Goal: Task Accomplishment & Management: Manage account settings

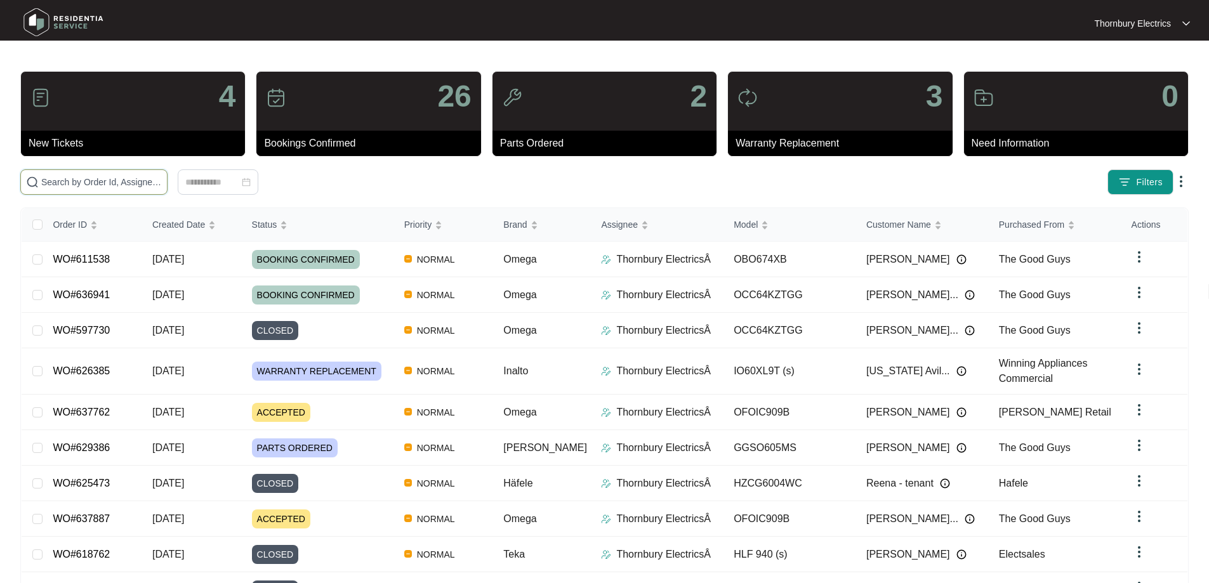
click at [162, 183] on input "text" at bounding box center [101, 182] width 121 height 14
type input "630334"
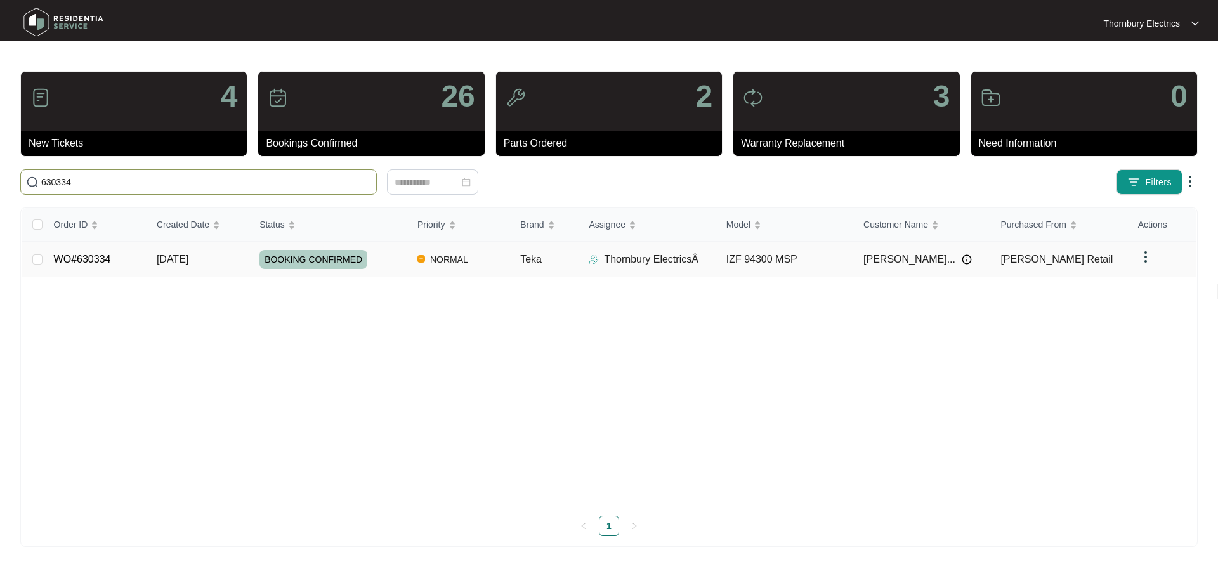
click at [375, 266] on div "BOOKING CONFIRMED" at bounding box center [333, 259] width 148 height 19
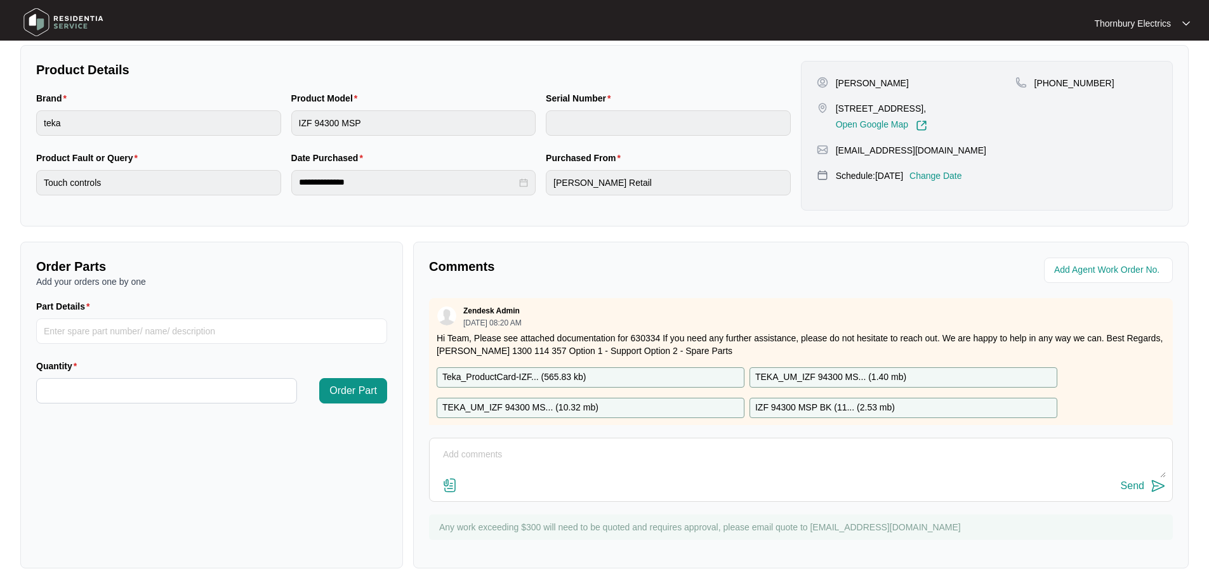
scroll to position [254, 0]
click at [149, 393] on input "Quantity" at bounding box center [166, 389] width 259 height 24
drag, startPoint x: 112, startPoint y: 395, endPoint x: 0, endPoint y: 393, distance: 112.3
click at [0, 393] on main "**********" at bounding box center [604, 166] width 1209 height 841
type input "*"
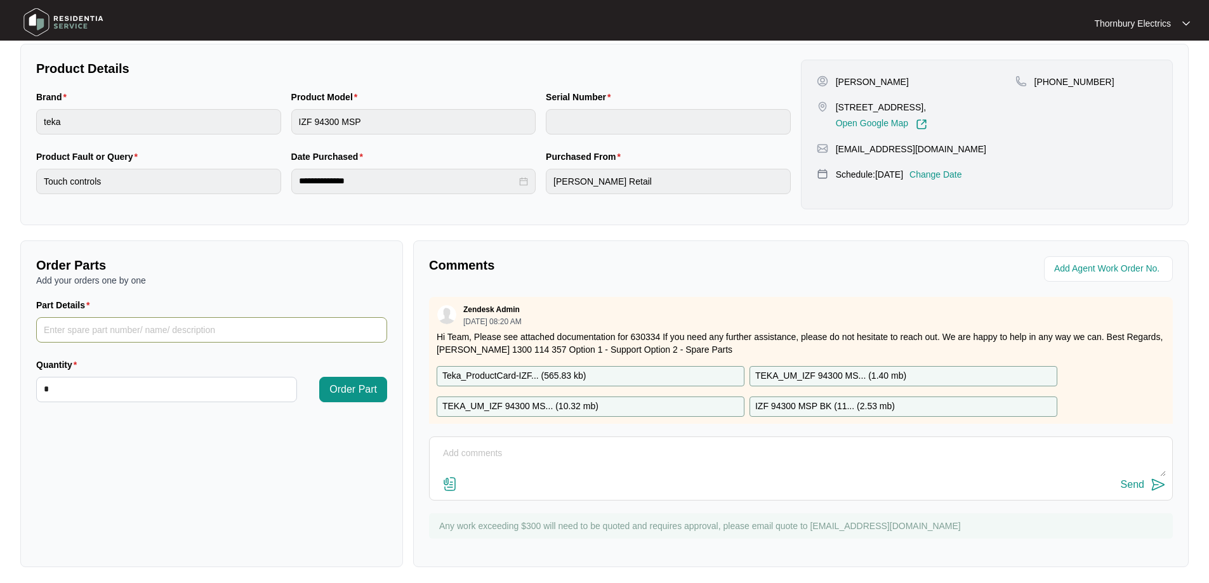
click at [91, 335] on input "Part Details" at bounding box center [211, 329] width 351 height 25
type input "60803291 Touch Control"
click at [358, 397] on span "Order Part" at bounding box center [353, 389] width 48 height 15
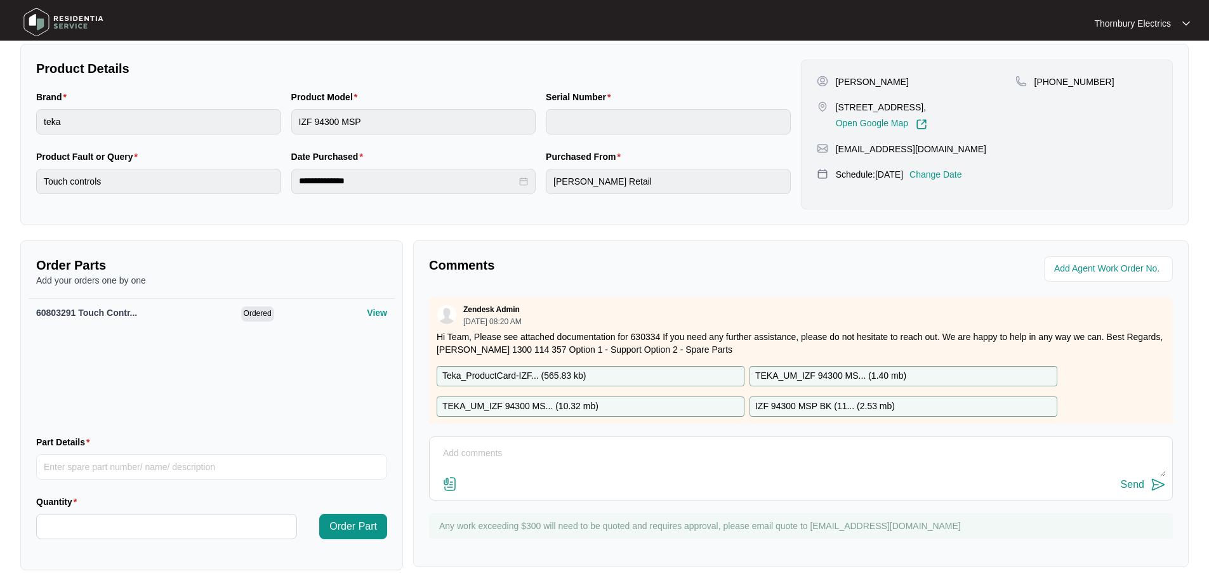
drag, startPoint x: 502, startPoint y: 453, endPoint x: 513, endPoint y: 457, distance: 11.4
click at [502, 453] on textarea at bounding box center [801, 459] width 730 height 33
paste textarea "Called out to inspect the induction cooktop, where the rear right zone is not o…"
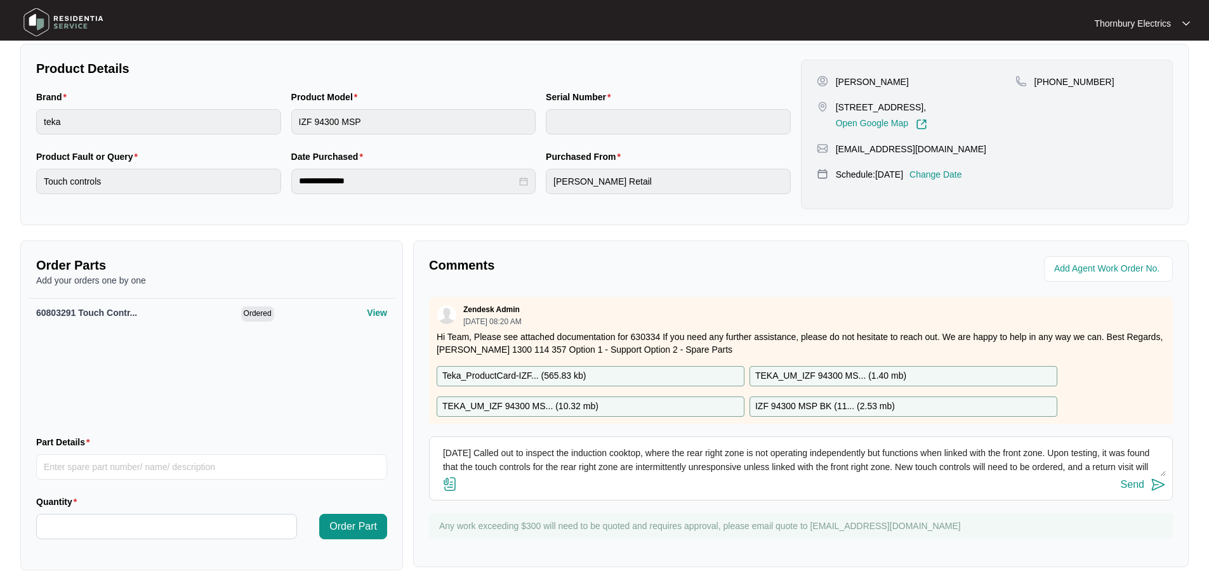
scroll to position [10, 0]
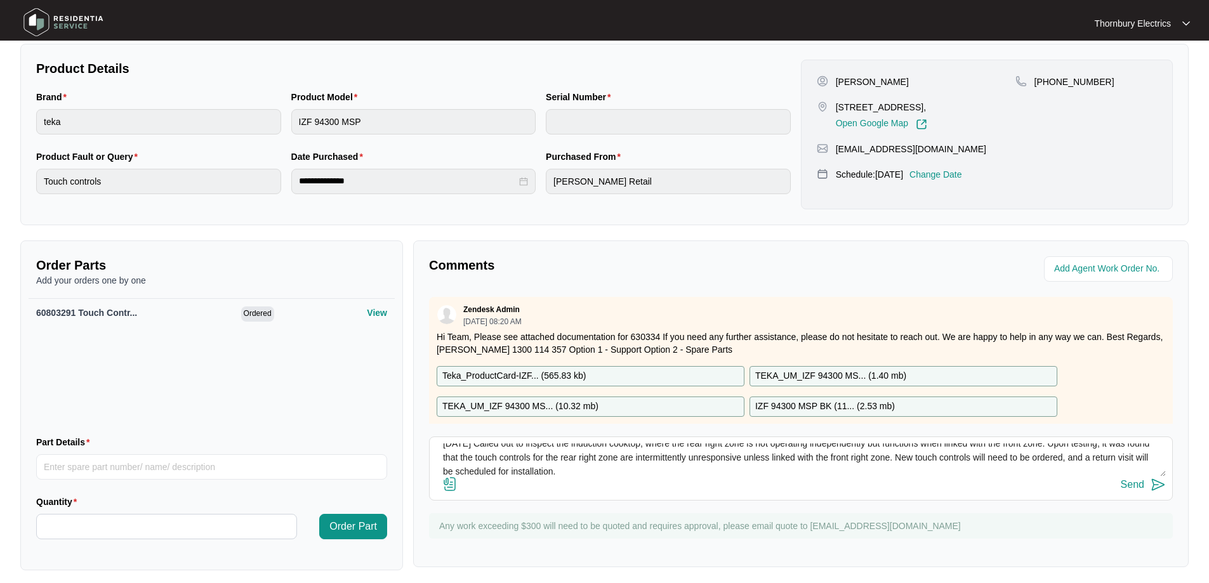
type textarea "[DATE] Called out to inspect the induction cooktop, where the rear right zone i…"
click at [1146, 486] on button "Send" at bounding box center [1142, 484] width 45 height 17
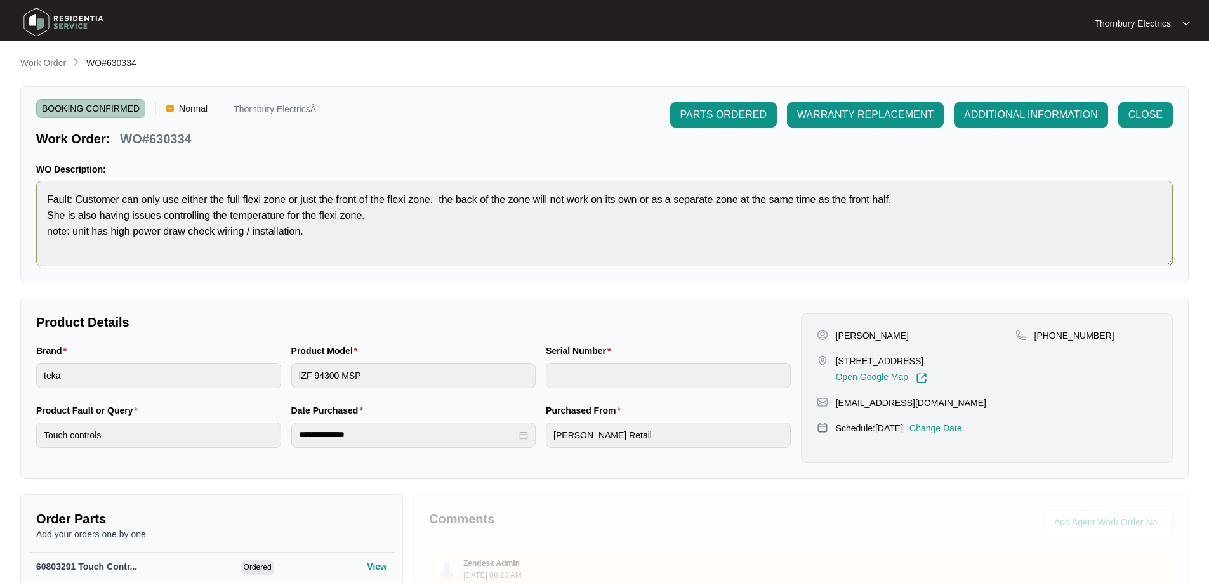
scroll to position [63, 0]
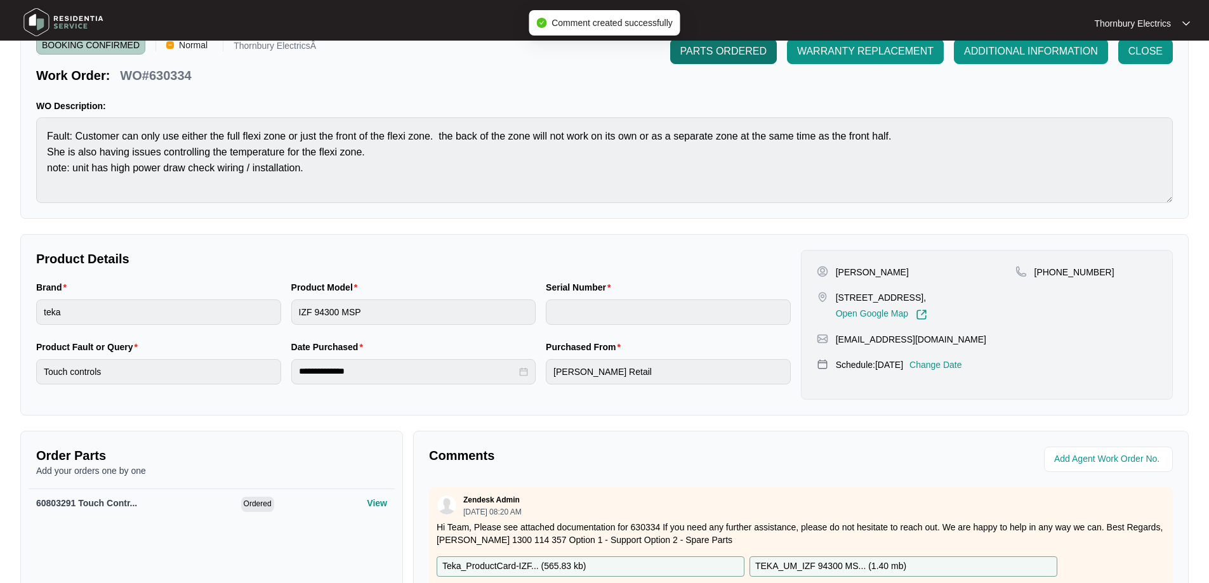
click at [738, 56] on span "PARTS ORDERED" at bounding box center [723, 51] width 86 height 15
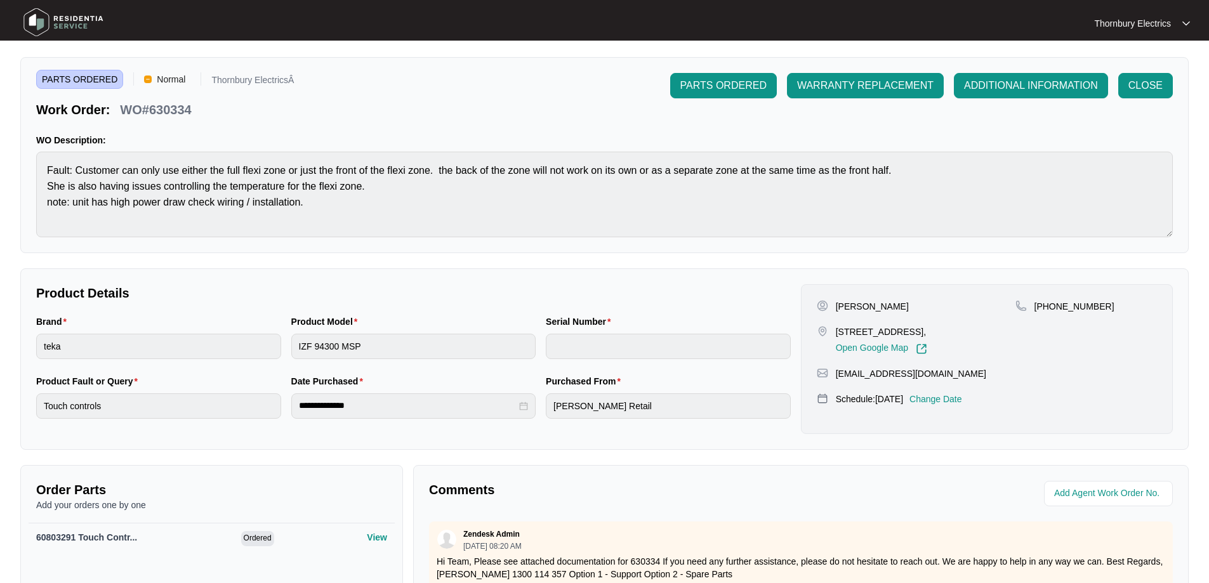
scroll to position [0, 0]
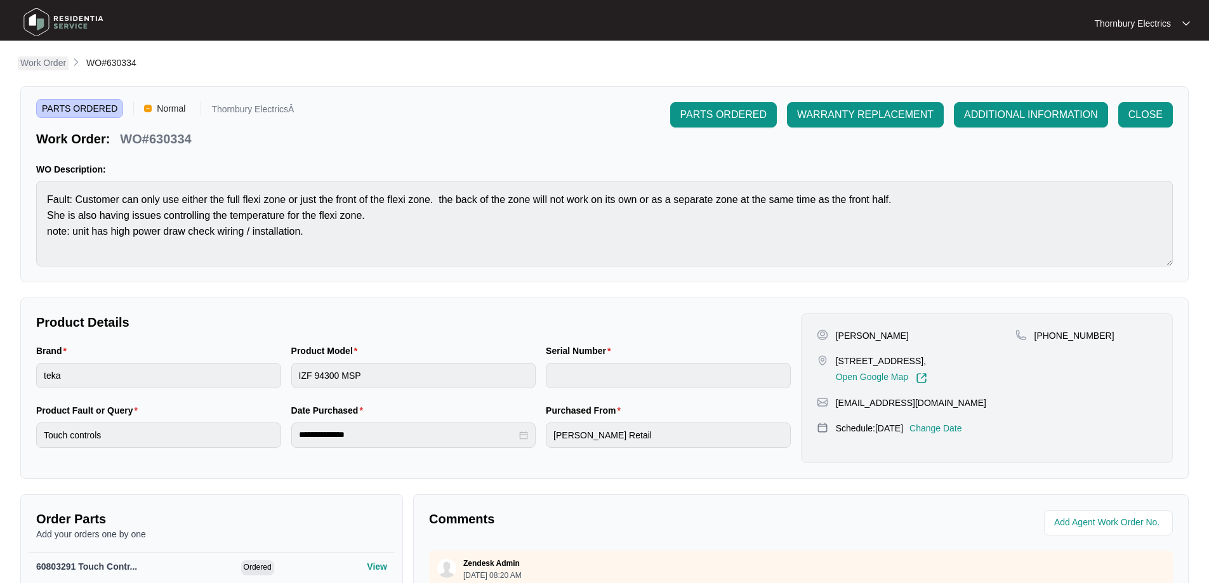
click at [36, 69] on link "Work Order" at bounding box center [43, 63] width 51 height 14
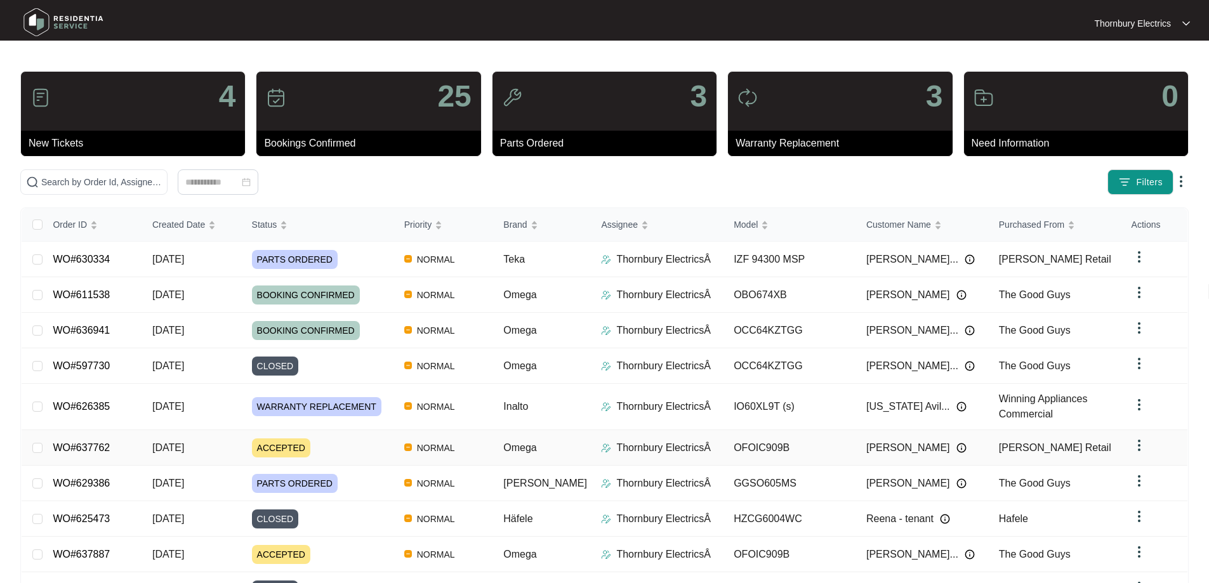
click at [365, 450] on div "ACCEPTED" at bounding box center [323, 447] width 142 height 19
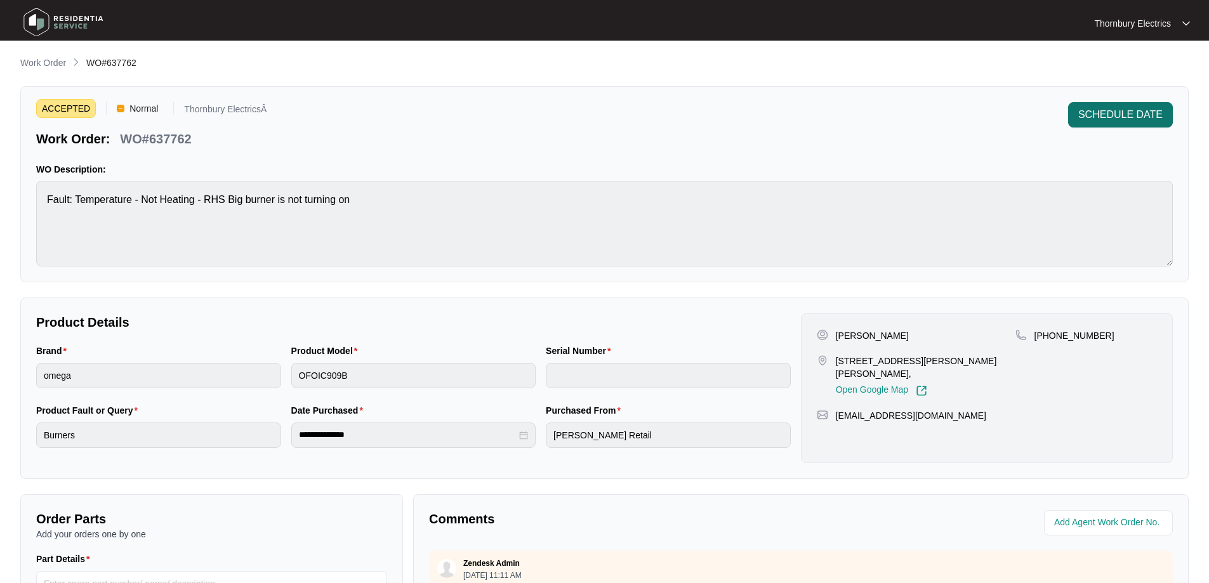
click at [1135, 116] on span "SCHEDULE DATE" at bounding box center [1120, 114] width 84 height 15
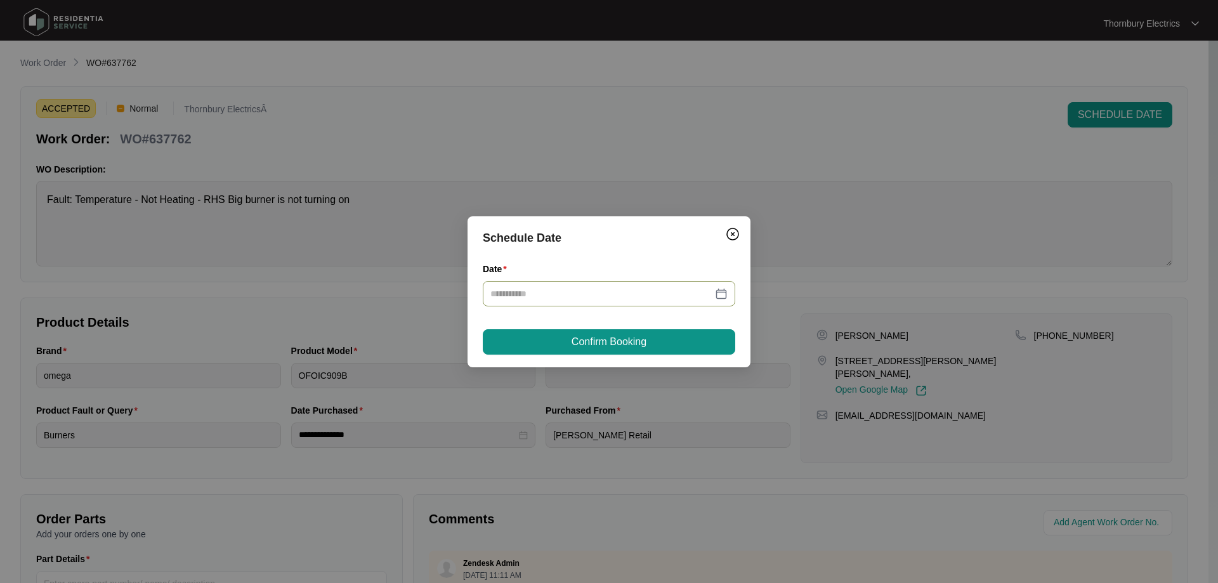
click at [729, 291] on div at bounding box center [609, 293] width 253 height 25
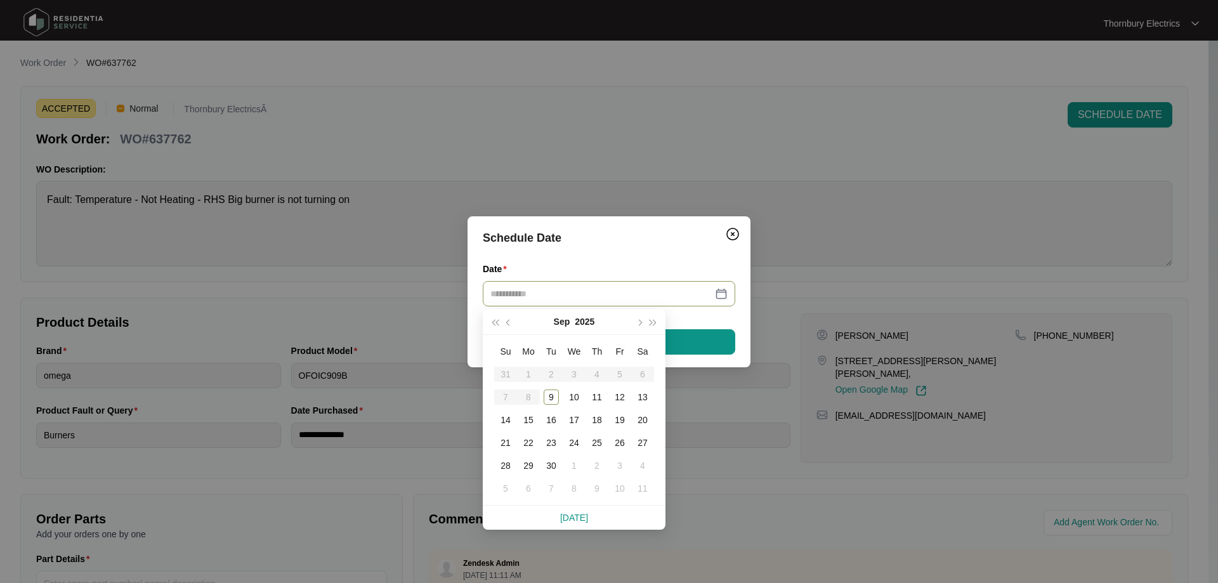
click at [722, 294] on div at bounding box center [608, 294] width 237 height 14
click at [575, 437] on div "24" at bounding box center [574, 442] width 15 height 15
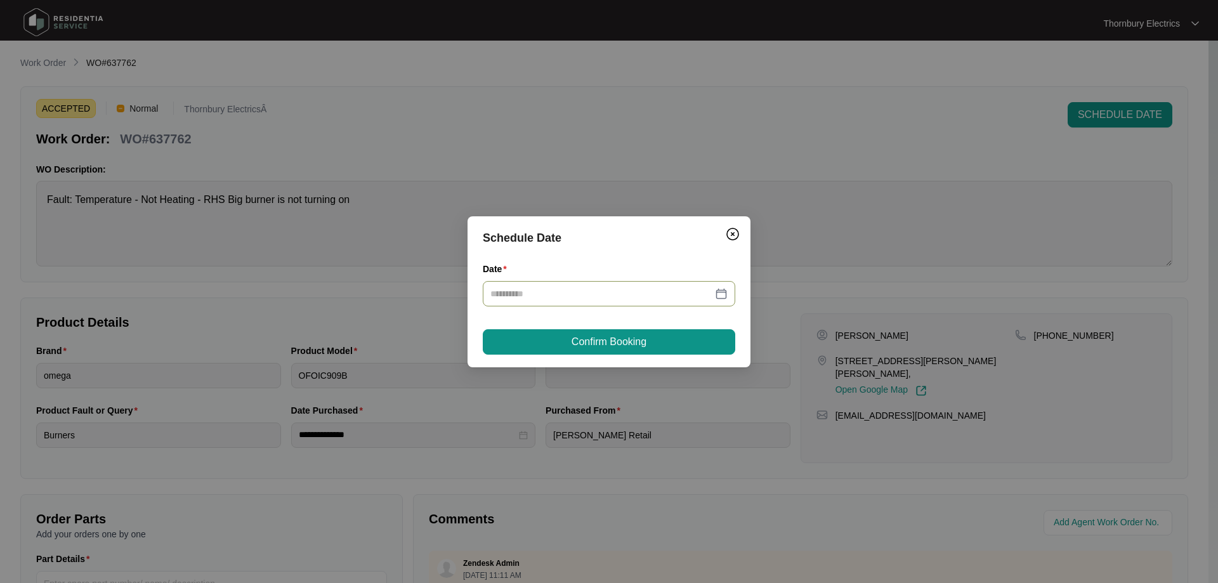
type input "**********"
click at [629, 347] on span "Confirm Booking" at bounding box center [609, 341] width 75 height 15
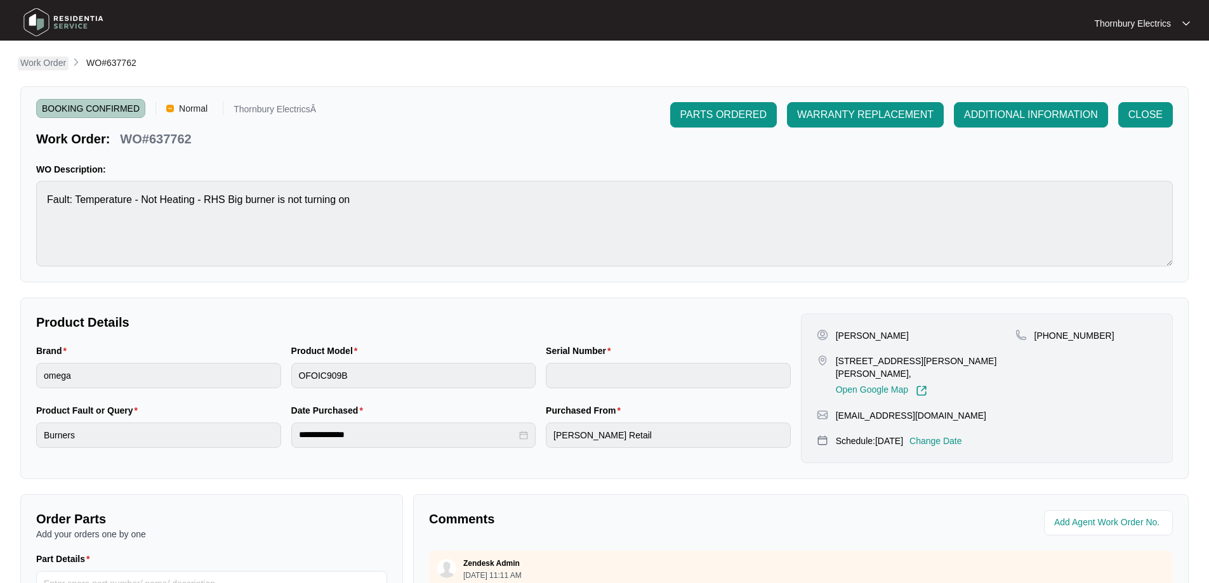
click at [41, 67] on p "Work Order" at bounding box center [43, 62] width 46 height 13
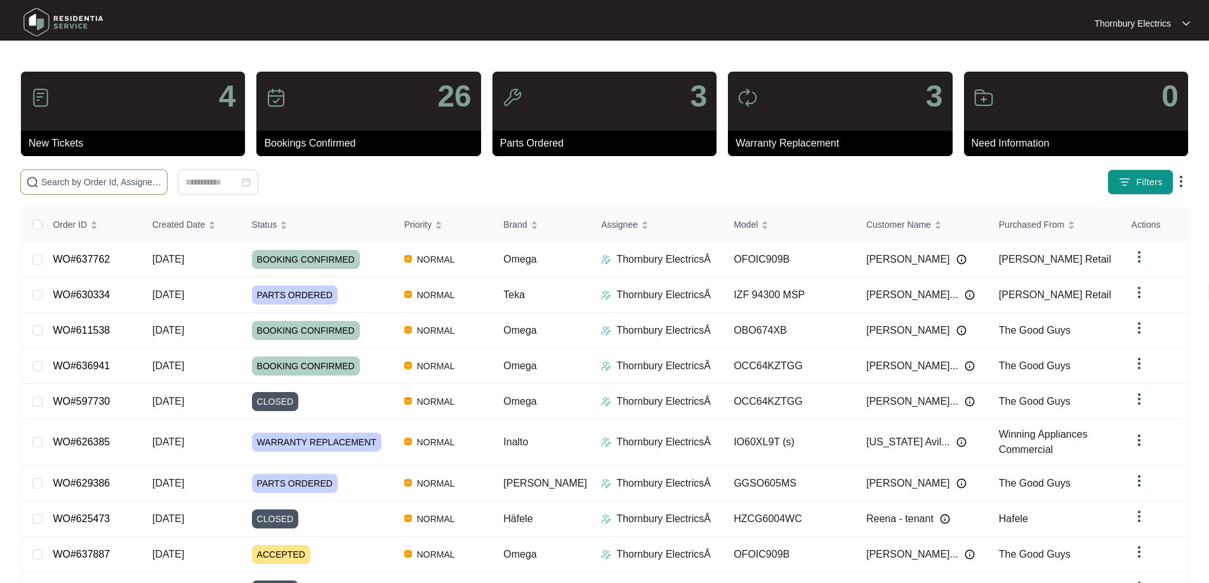
click at [116, 175] on input "text" at bounding box center [101, 182] width 121 height 14
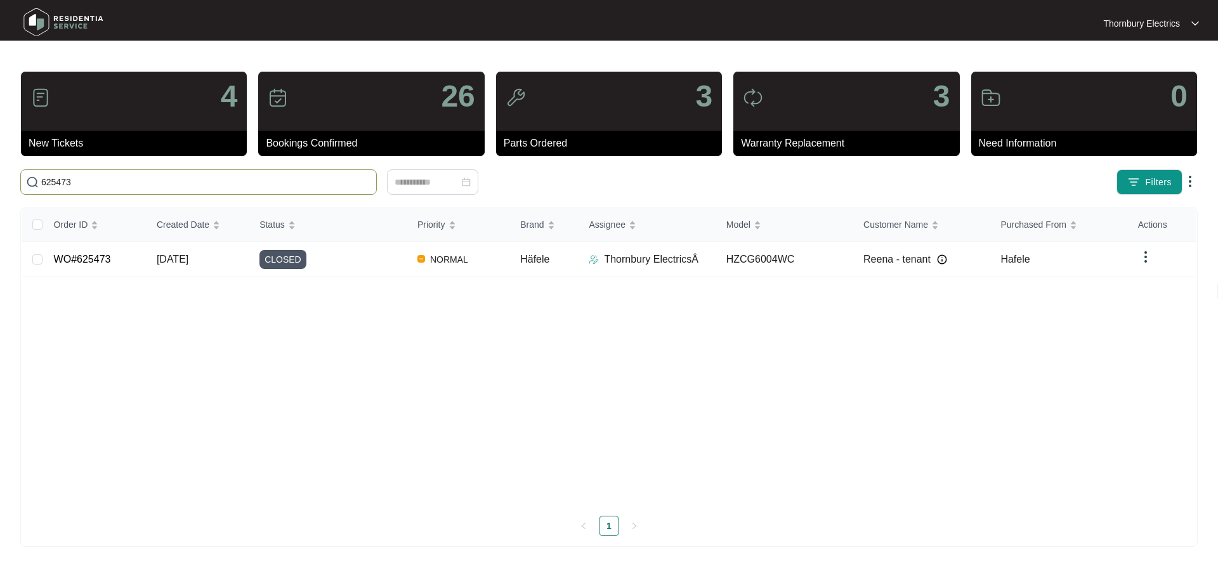
type input "625473"
click at [362, 269] on td "CLOSED" at bounding box center [328, 260] width 158 height 36
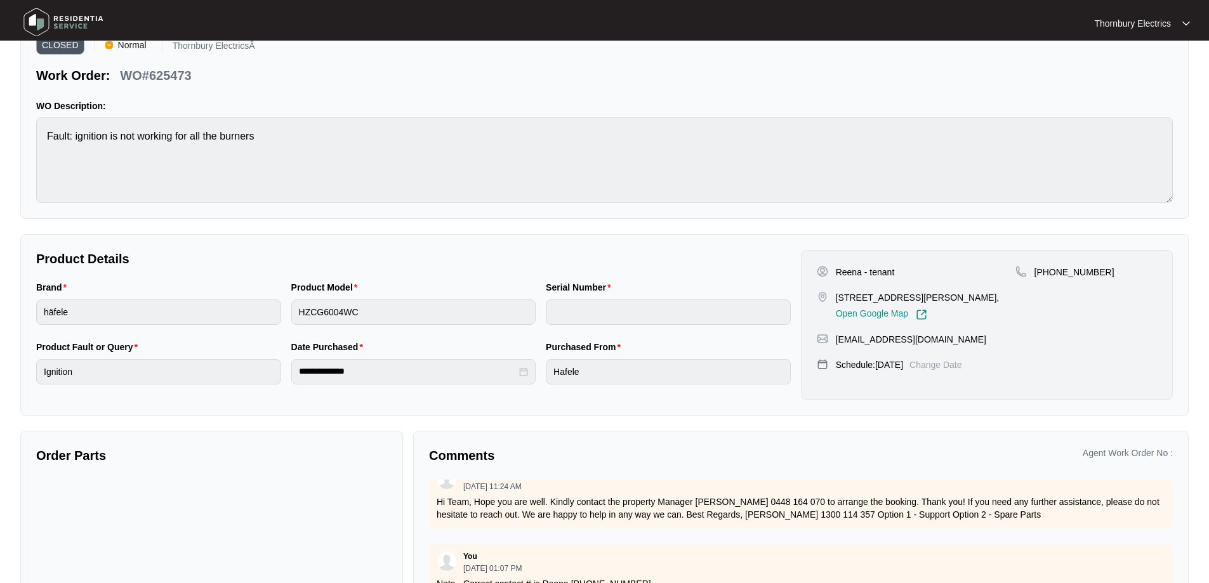
scroll to position [317, 0]
drag, startPoint x: 888, startPoint y: 501, endPoint x: 546, endPoint y: 504, distance: 342.6
click at [546, 504] on p "Hi Team, Hope you are well. Kindly contact the property Manager [PERSON_NAME] 0…" at bounding box center [800, 507] width 728 height 25
copy p ". Kindly contact the property Manager [PERSON_NAME] 0448 164 070 to arrange the…"
